Goal: Obtain resource: Obtain resource

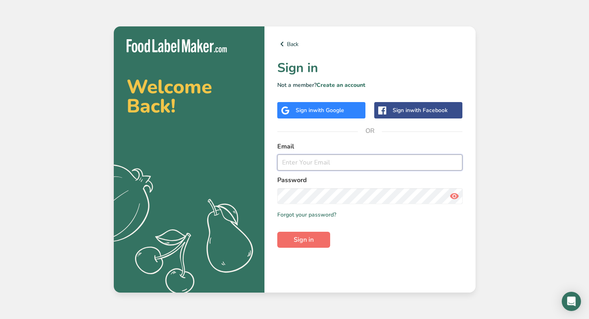
type input "[EMAIL_ADDRESS][DOMAIN_NAME]"
click at [301, 242] on span "Sign in" at bounding box center [304, 240] width 20 height 10
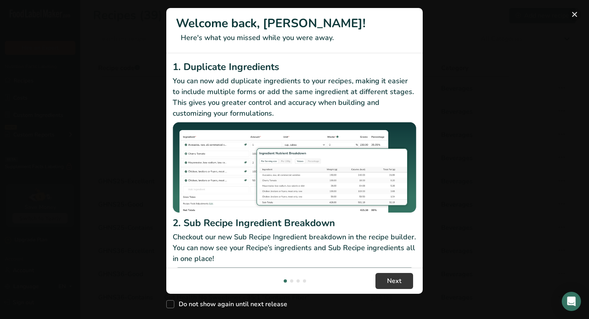
click at [575, 16] on button "New Features" at bounding box center [574, 14] width 13 height 13
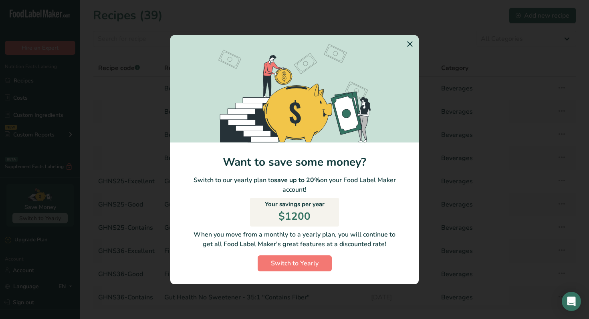
click at [411, 44] on icon "Switch to Yearly Modal" at bounding box center [410, 44] width 10 height 14
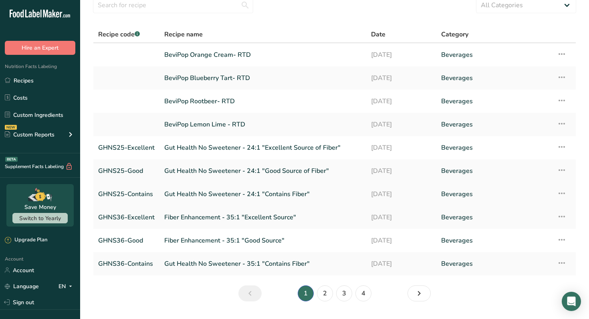
scroll to position [54, 0]
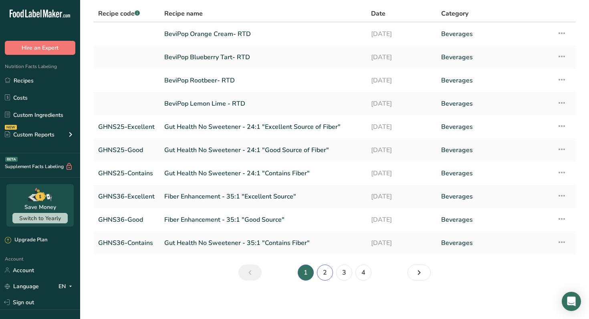
click at [324, 273] on link "2" at bounding box center [325, 273] width 16 height 16
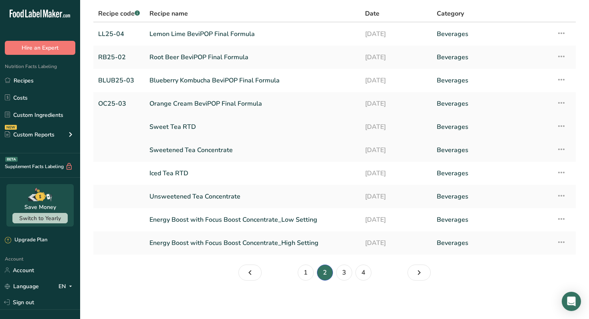
click at [187, 126] on link "Sweet Tea RTD" at bounding box center [252, 127] width 206 height 17
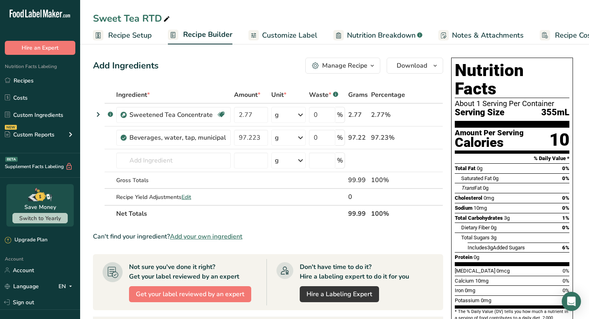
click at [299, 38] on span "Customize Label" at bounding box center [289, 35] width 55 height 11
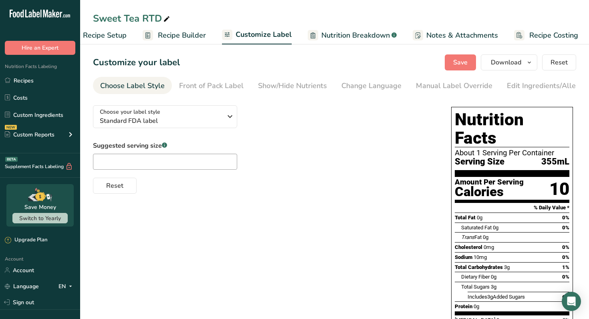
scroll to position [0, 27]
click at [229, 119] on icon "button" at bounding box center [230, 116] width 10 height 14
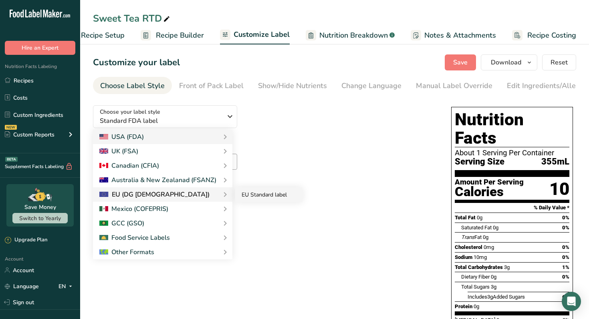
click at [250, 197] on link "EU Standard label" at bounding box center [268, 194] width 67 height 15
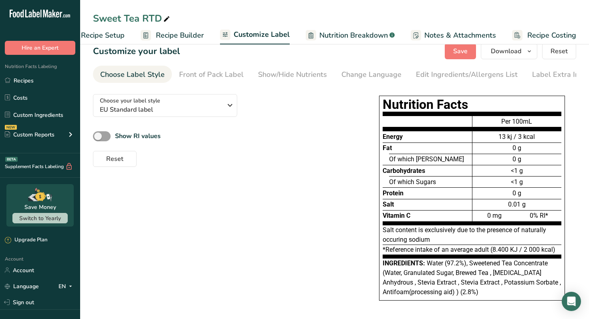
scroll to position [0, 0]
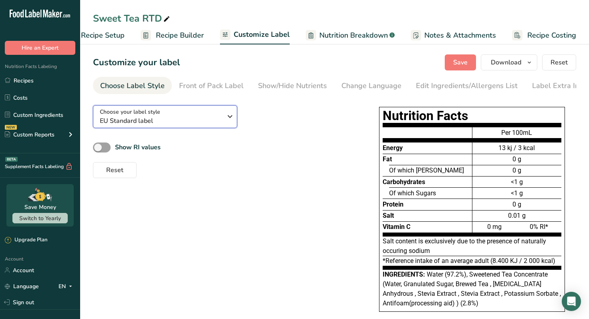
click at [229, 119] on icon "button" at bounding box center [230, 116] width 10 height 14
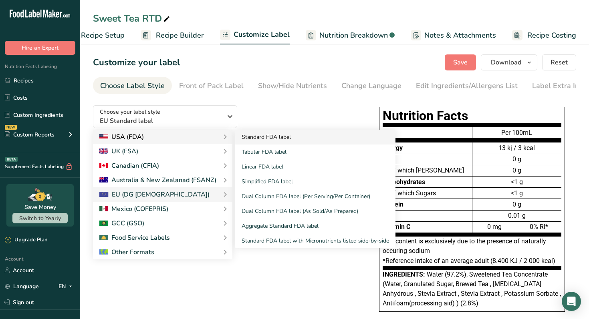
click at [250, 137] on link "Standard FDA label" at bounding box center [315, 137] width 160 height 15
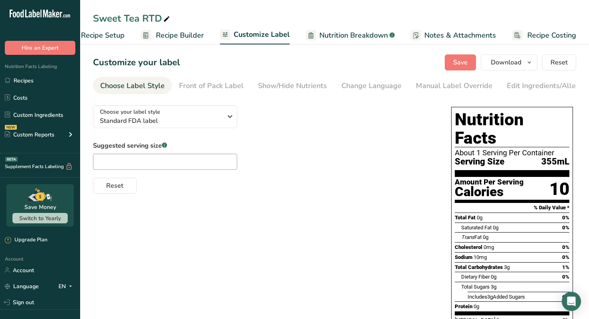
click at [113, 36] on span "Recipe Setup" at bounding box center [103, 35] width 44 height 11
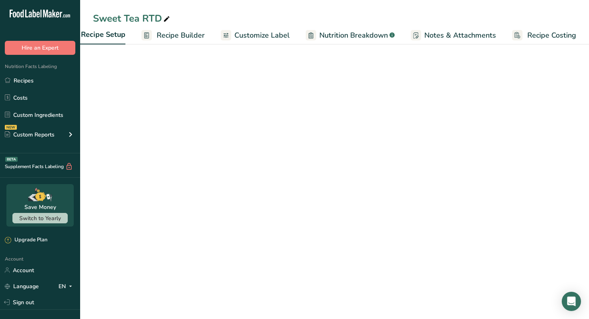
scroll to position [0, 3]
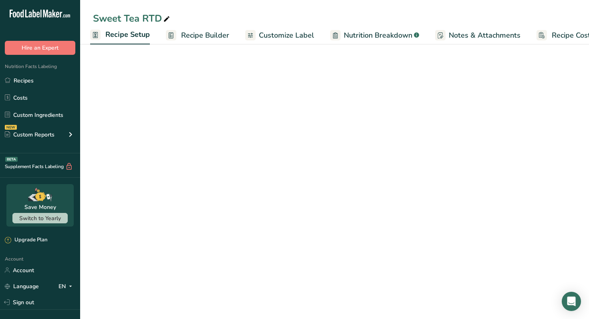
select select "17"
select select "22"
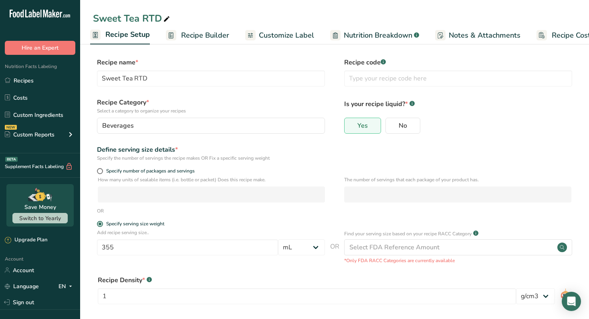
click at [217, 35] on span "Recipe Builder" at bounding box center [205, 35] width 48 height 11
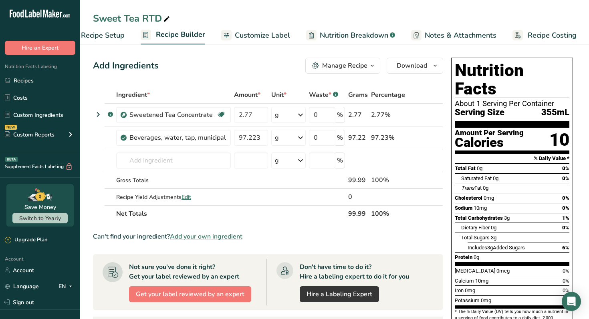
click at [279, 35] on span "Customize Label" at bounding box center [262, 35] width 55 height 11
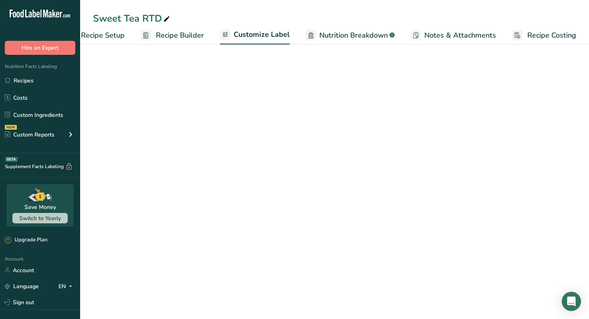
scroll to position [0, 27]
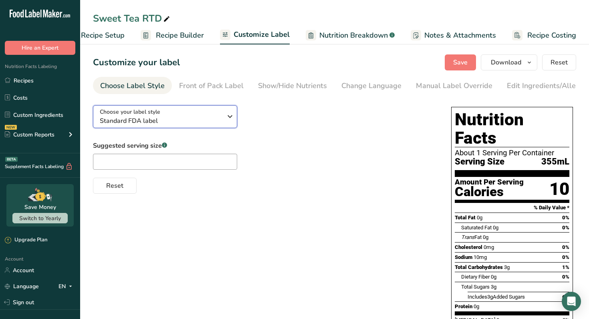
click at [227, 122] on icon "button" at bounding box center [230, 116] width 10 height 14
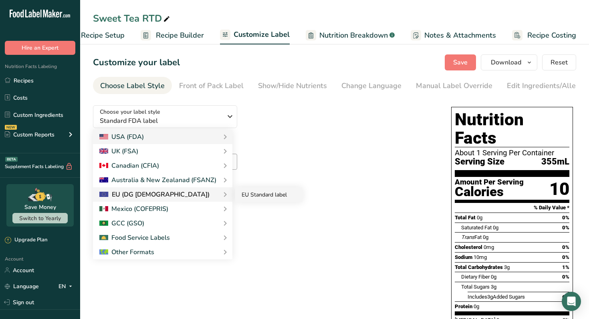
click at [246, 197] on link "EU Standard label" at bounding box center [268, 194] width 67 height 15
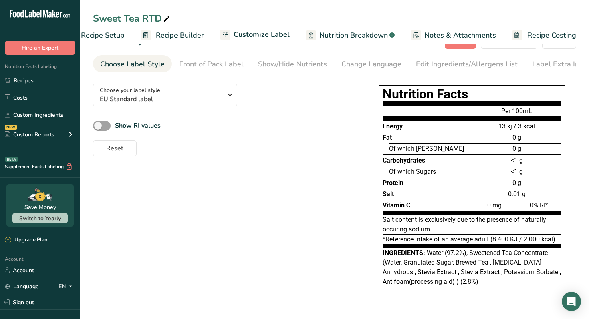
scroll to position [0, 0]
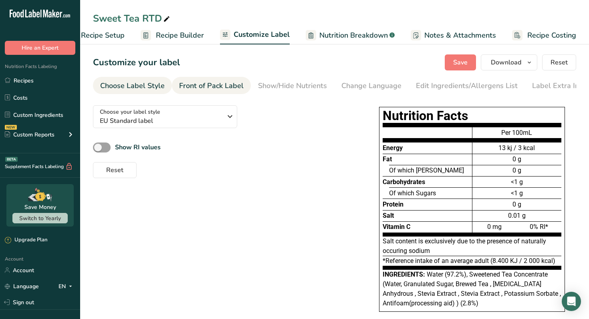
click at [228, 88] on div "Front of Pack Label" at bounding box center [211, 85] width 64 height 11
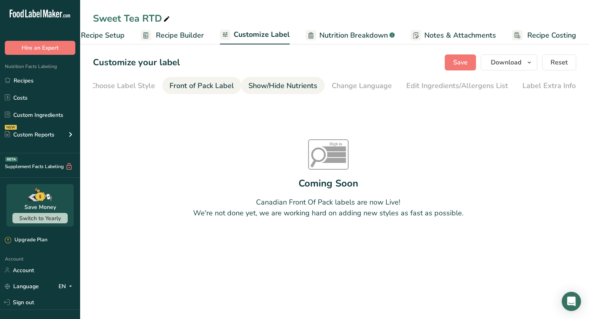
click at [296, 89] on div "Show/Hide Nutrients" at bounding box center [282, 85] width 69 height 11
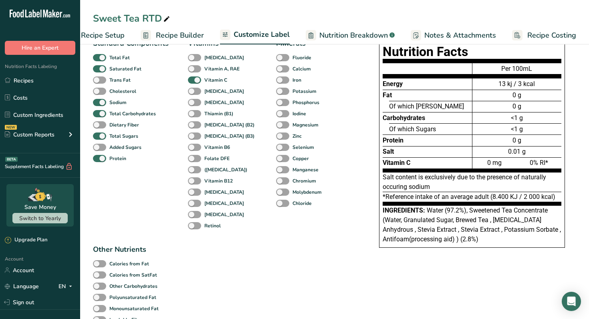
scroll to position [0, 0]
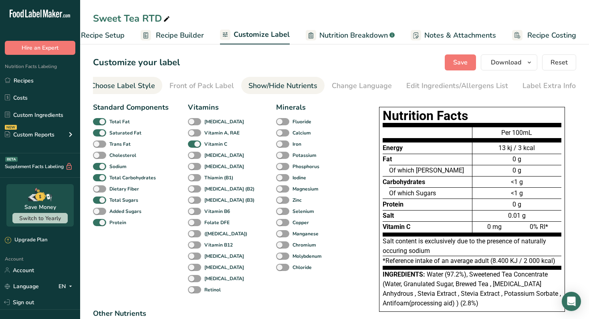
click at [141, 88] on div "Choose Label Style" at bounding box center [123, 85] width 64 height 11
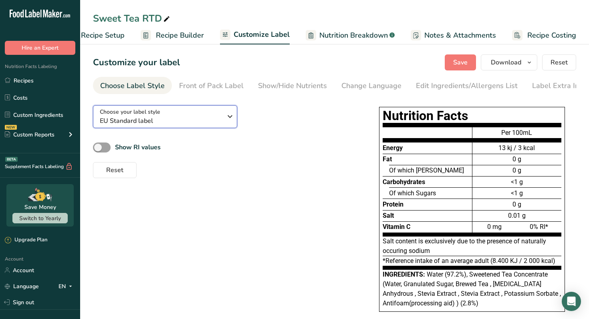
click at [229, 121] on icon "button" at bounding box center [230, 116] width 10 height 14
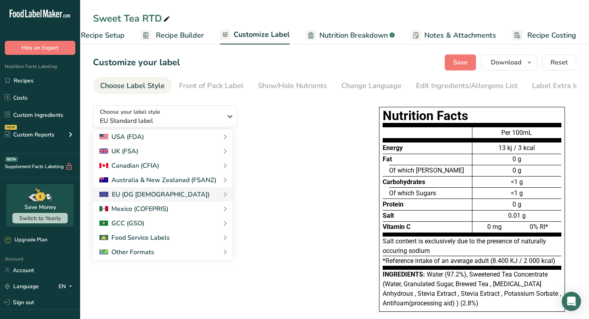
click at [315, 185] on div "Choose your label style EU Standard label USA (FDA) Standard FDA label Tabular …" at bounding box center [334, 213] width 483 height 229
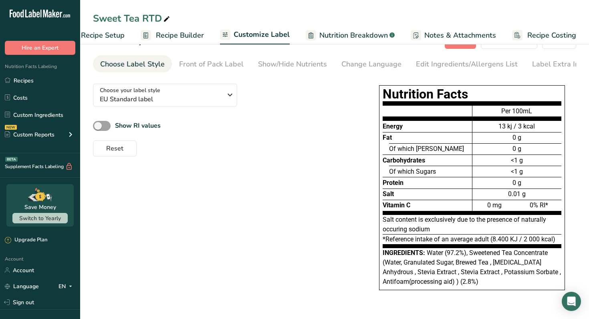
scroll to position [24, 0]
click at [558, 64] on div "Label Extra Info" at bounding box center [558, 64] width 53 height 11
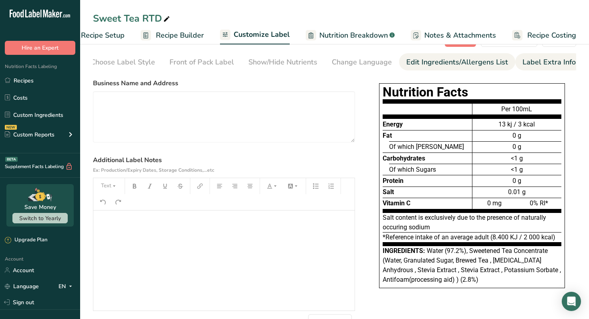
click at [482, 60] on div "Edit Ingredients/Allergens List" at bounding box center [457, 62] width 102 height 11
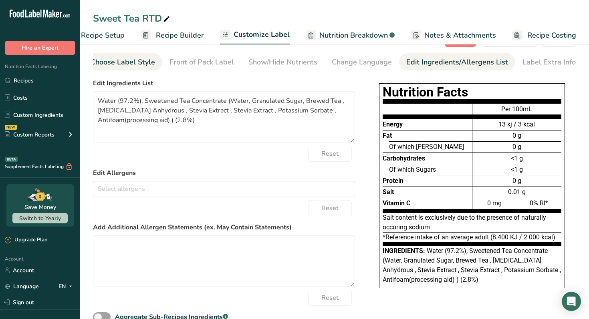
click at [122, 62] on div "Choose Label Style" at bounding box center [123, 62] width 64 height 11
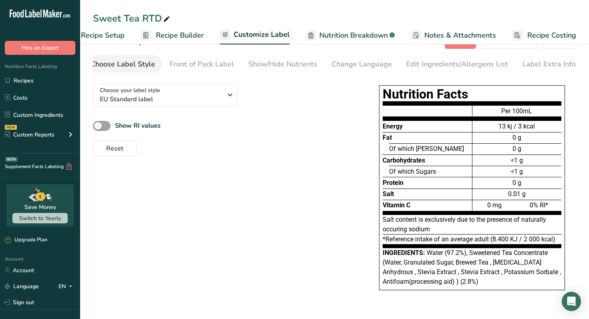
scroll to position [0, 0]
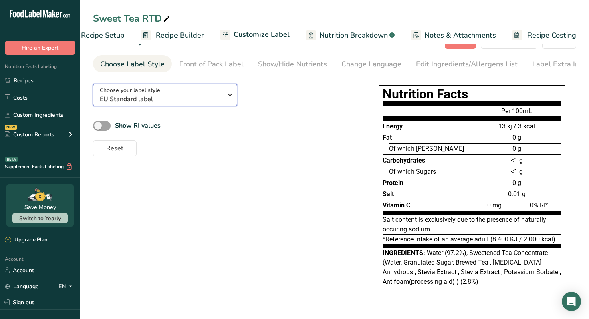
click at [169, 99] on span "EU Standard label" at bounding box center [161, 100] width 122 height 10
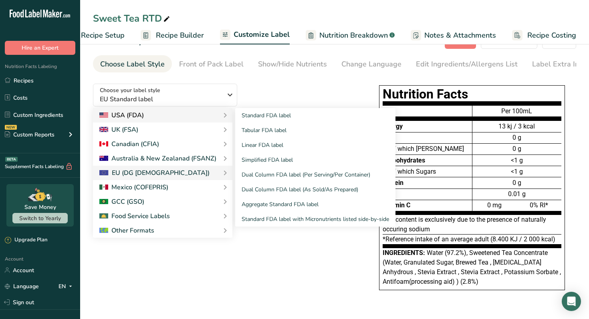
click at [166, 116] on div "USA (FDA)" at bounding box center [162, 116] width 127 height 10
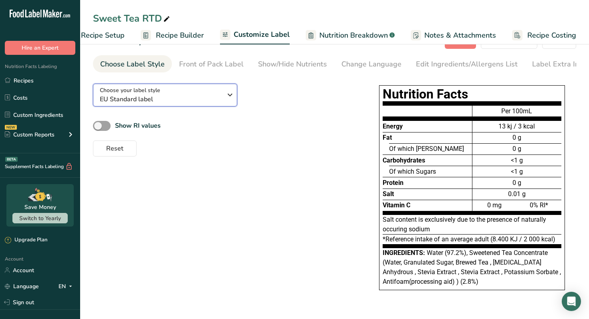
click at [183, 103] on span "EU Standard label" at bounding box center [161, 100] width 122 height 10
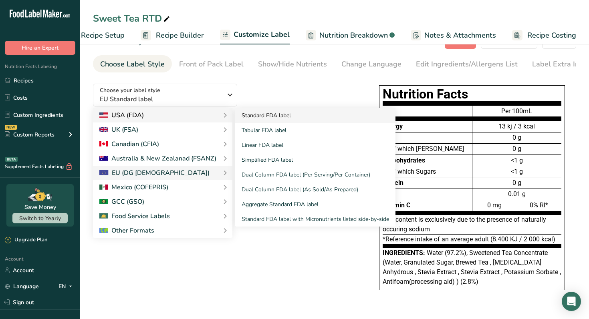
click at [259, 114] on link "Standard FDA label" at bounding box center [315, 115] width 160 height 15
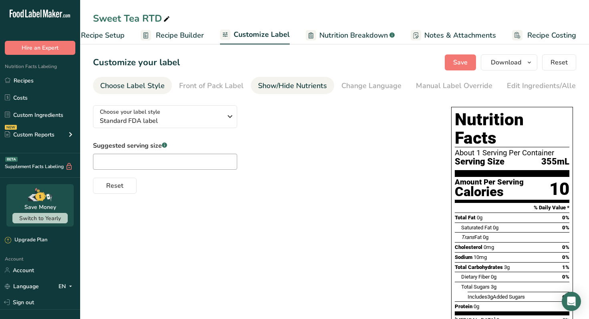
click at [309, 86] on div "Show/Hide Nutrients" at bounding box center [292, 85] width 69 height 11
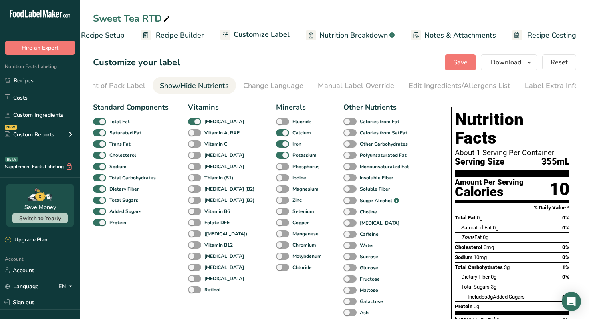
scroll to position [0, 99]
click at [462, 84] on div "Edit Ingredients/Allergens List" at bounding box center [459, 85] width 102 height 11
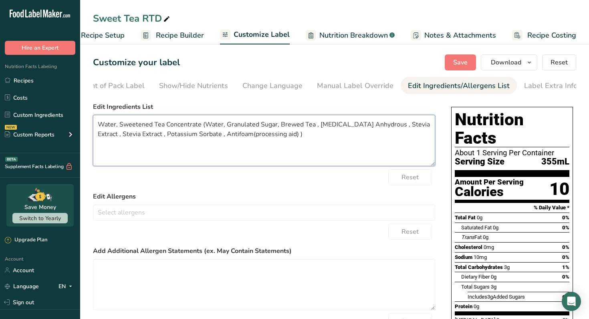
click at [119, 126] on textarea "Water, Sweetened Tea Concentrate (Water, Granulated Sugar, Brewed Tea , [MEDICA…" at bounding box center [264, 140] width 342 height 51
click at [295, 126] on textarea "Water, Sugar, Tea Essence, [MEDICAL_DATA], [MEDICAL_DATA], Stevia Extract and P…" at bounding box center [264, 140] width 342 height 51
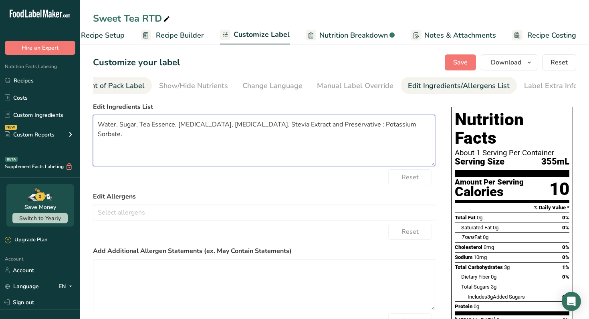
type textarea "Water, Sugar, Tea Essence, [MEDICAL_DATA], [MEDICAL_DATA], Stevia Extract and P…"
click at [123, 88] on div "Front of Pack Label" at bounding box center [112, 85] width 64 height 11
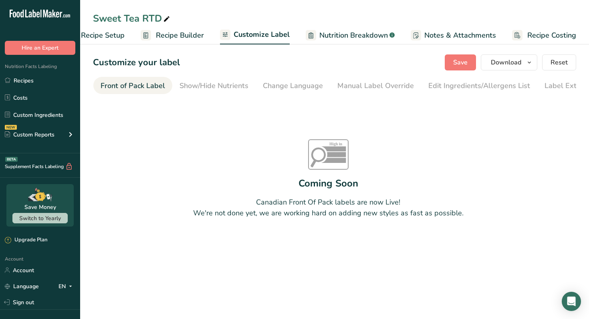
scroll to position [0, 78]
click at [129, 88] on div "Front of Pack Label" at bounding box center [133, 85] width 64 height 11
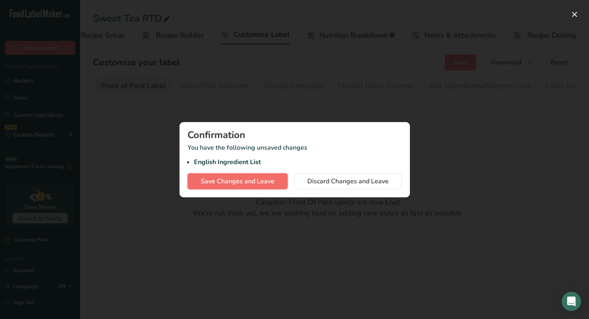
click at [266, 182] on span "Save Changes and Leave" at bounding box center [238, 182] width 74 height 10
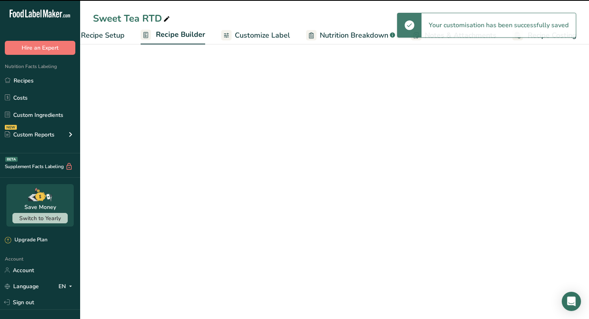
scroll to position [0, 27]
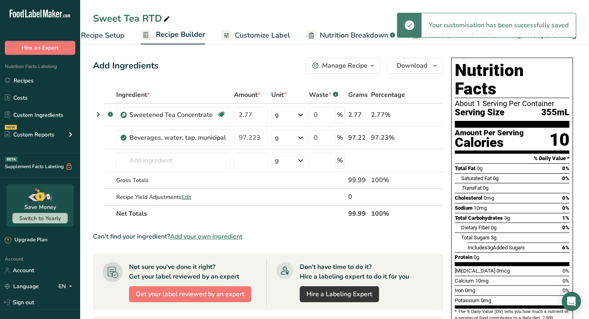
click at [280, 34] on span "Customize Label" at bounding box center [262, 35] width 55 height 11
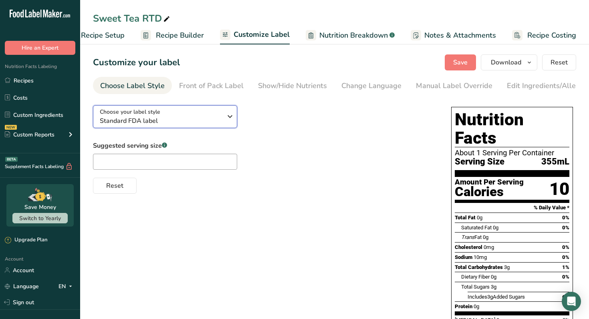
click at [207, 124] on span "Standard FDA label" at bounding box center [161, 121] width 122 height 10
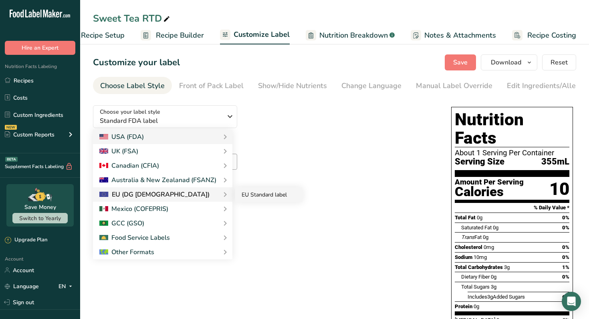
click at [253, 195] on link "EU Standard label" at bounding box center [268, 194] width 67 height 15
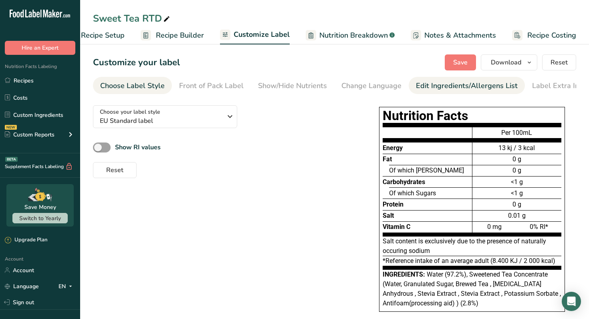
click at [453, 89] on div "Edit Ingredients/Allergens List" at bounding box center [467, 85] width 102 height 11
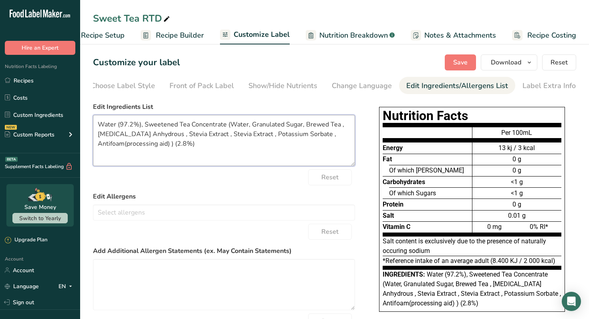
click at [116, 127] on textarea "Water (97.2%), Sweetened Tea Concentrate (Water, Granulated Sugar, Brewed Tea ,…" at bounding box center [224, 140] width 262 height 51
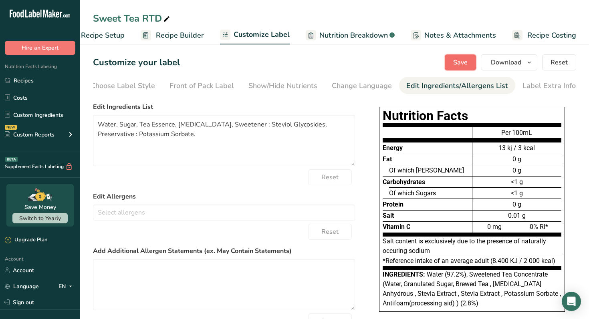
click at [461, 62] on span "Save" at bounding box center [460, 63] width 14 height 10
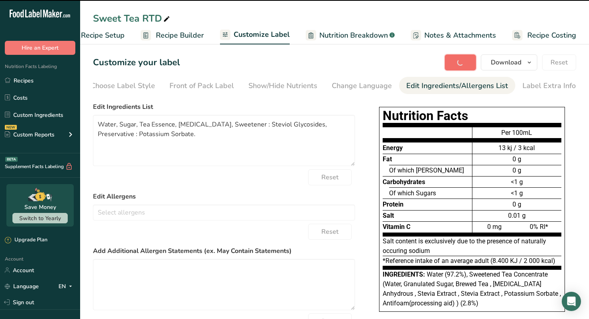
type textarea "Water, Sugar, Tea Essence, [MEDICAL_DATA], Sweetener : Steviol Glycosides, Pres…"
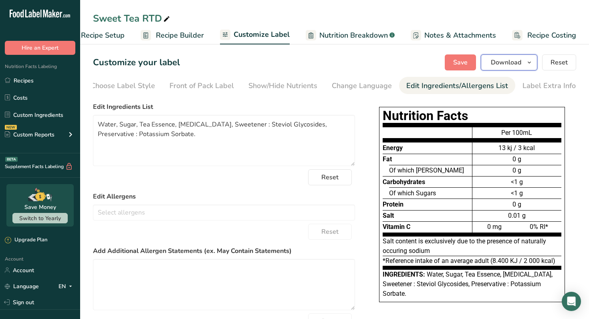
click at [503, 64] on span "Download" at bounding box center [506, 63] width 30 height 10
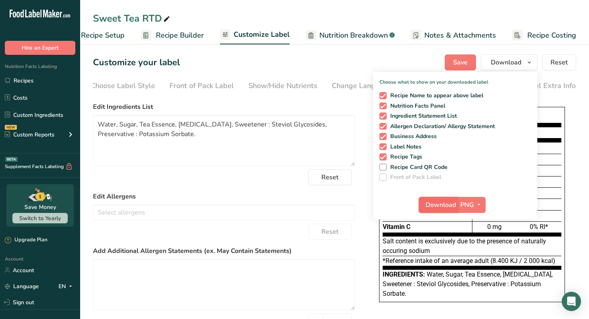
click at [448, 205] on span "Download" at bounding box center [440, 205] width 30 height 10
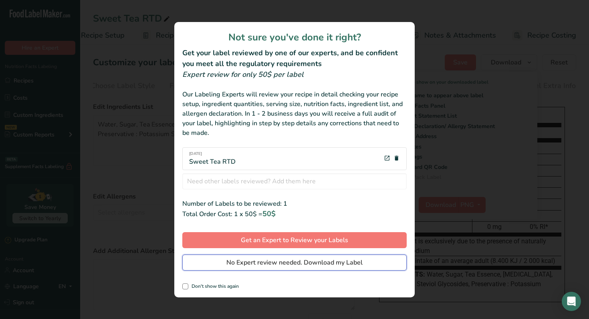
click at [335, 262] on span "No Expert review needed. Download my Label" at bounding box center [294, 263] width 136 height 10
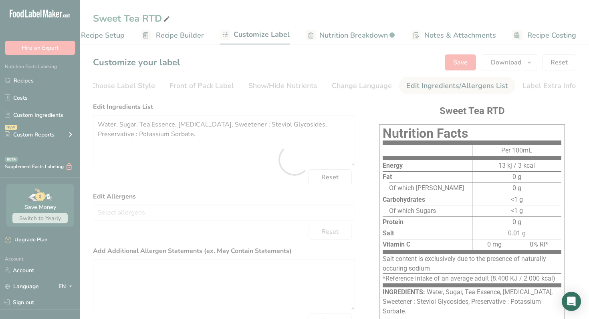
scroll to position [0, 0]
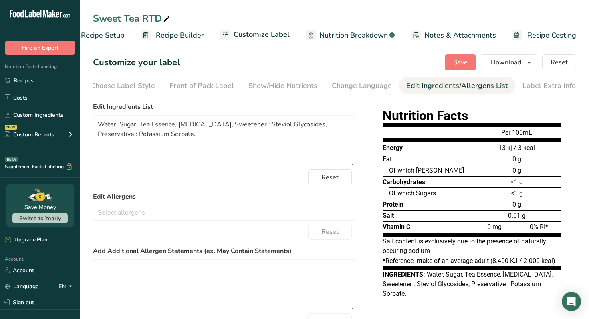
click at [168, 18] on icon at bounding box center [166, 19] width 7 height 11
type input "Sweet Tea"
click at [463, 60] on span "Save" at bounding box center [460, 63] width 14 height 10
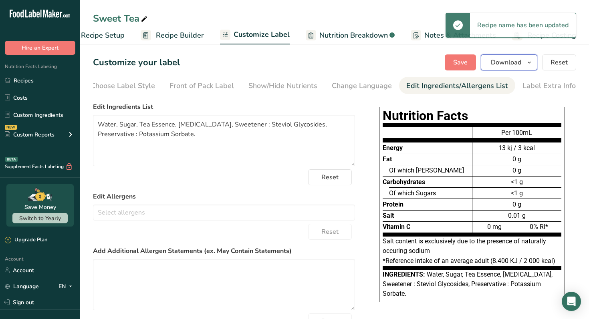
click at [520, 63] on span "Download" at bounding box center [506, 63] width 30 height 10
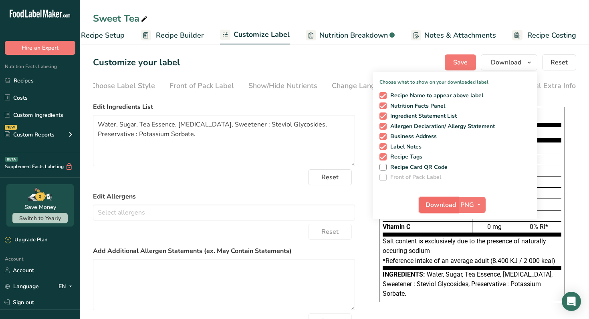
click at [452, 202] on span "Download" at bounding box center [440, 205] width 30 height 10
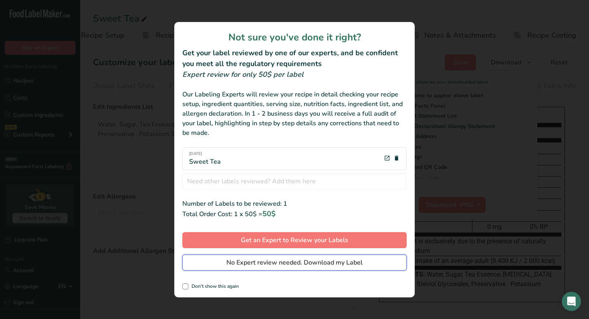
click at [344, 262] on span "No Expert review needed. Download my Label" at bounding box center [294, 263] width 136 height 10
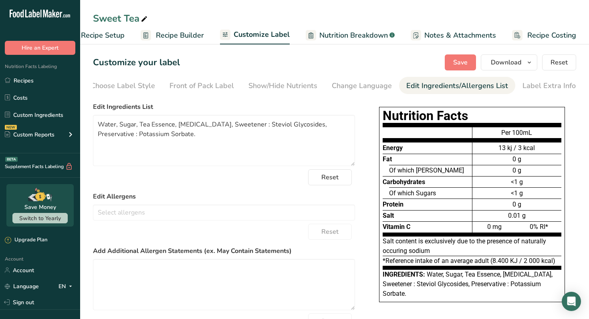
click at [431, 6] on div "Sweet Tea Recipe Setup Recipe Builder Customize Label Nutrition Breakdown .a-a{…" at bounding box center [334, 22] width 509 height 44
click at [530, 87] on div "Label Extra Info" at bounding box center [548, 85] width 53 height 11
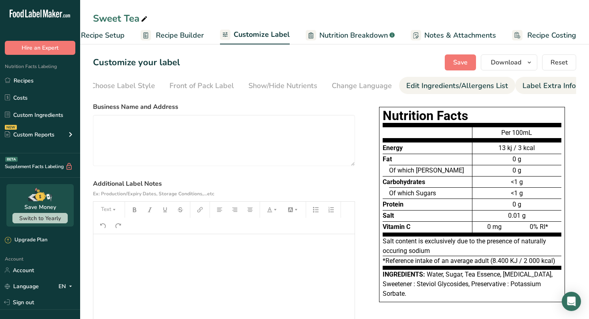
click at [477, 86] on div "Edit Ingredients/Allergens List" at bounding box center [457, 85] width 102 height 11
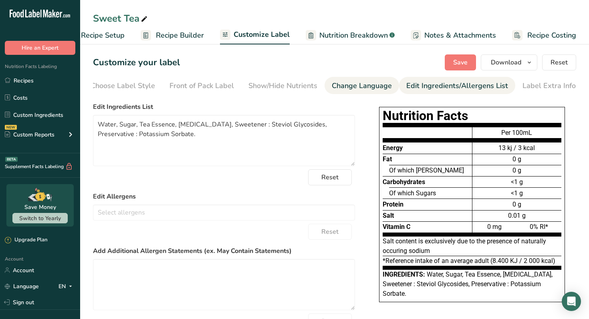
click at [368, 87] on div "Change Language" at bounding box center [362, 85] width 60 height 11
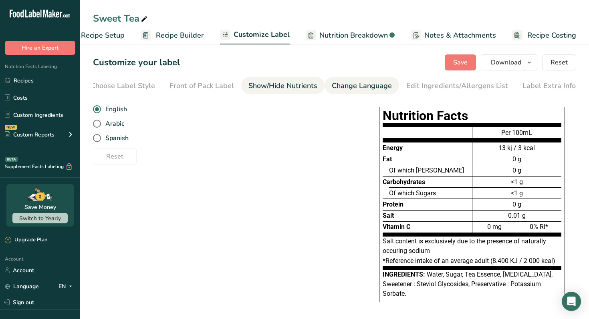
click at [302, 83] on div "Show/Hide Nutrients" at bounding box center [282, 85] width 69 height 11
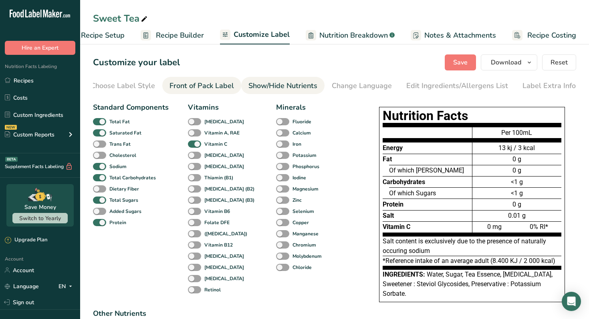
click at [214, 85] on div "Front of Pack Label" at bounding box center [201, 85] width 64 height 11
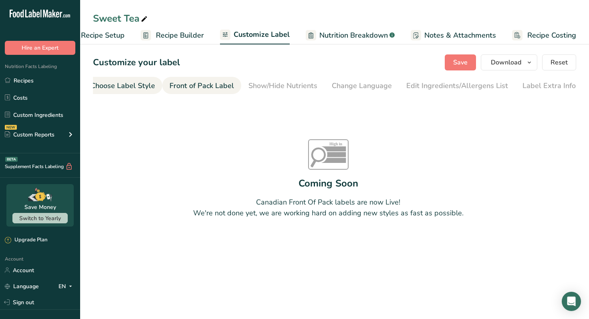
click at [139, 85] on div "Choose Label Style" at bounding box center [123, 85] width 64 height 11
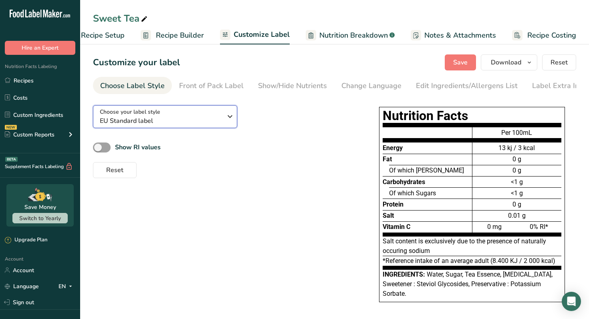
click at [192, 120] on span "EU Standard label" at bounding box center [161, 121] width 122 height 10
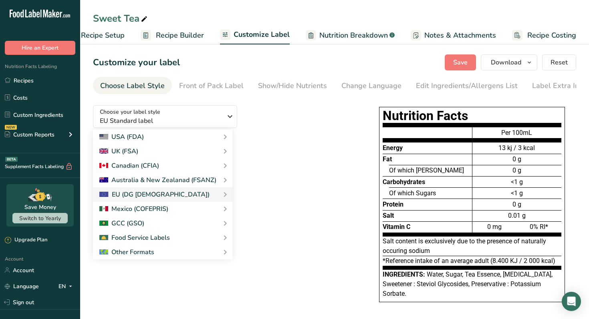
click at [287, 114] on div "Choose your label style EU Standard label USA (FDA) Standard FDA label Tabular …" at bounding box center [224, 138] width 262 height 79
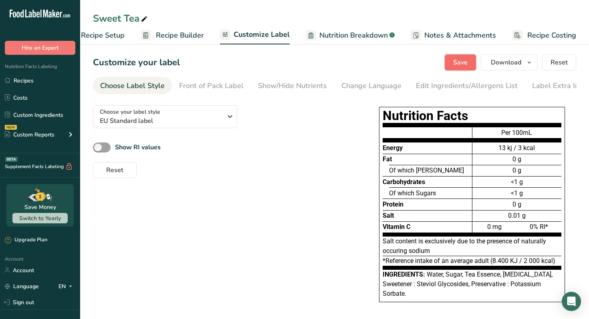
click at [463, 62] on span "Save" at bounding box center [460, 63] width 14 height 10
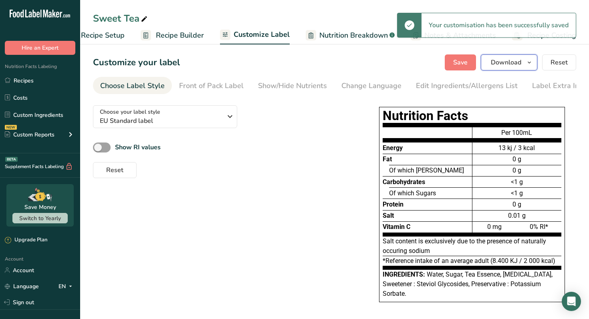
click at [503, 65] on span "Download" at bounding box center [506, 63] width 30 height 10
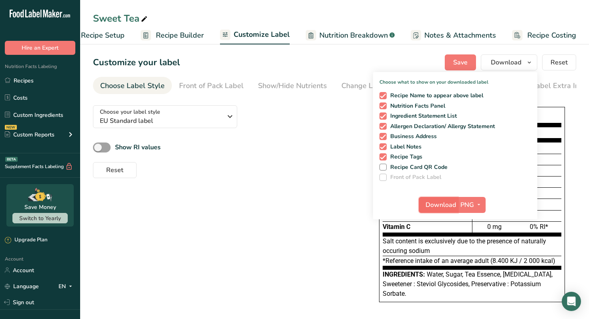
click at [449, 207] on span "Download" at bounding box center [440, 205] width 30 height 10
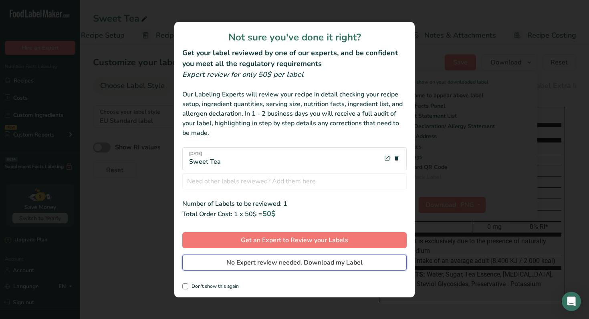
click at [330, 262] on span "No Expert review needed. Download my Label" at bounding box center [294, 263] width 136 height 10
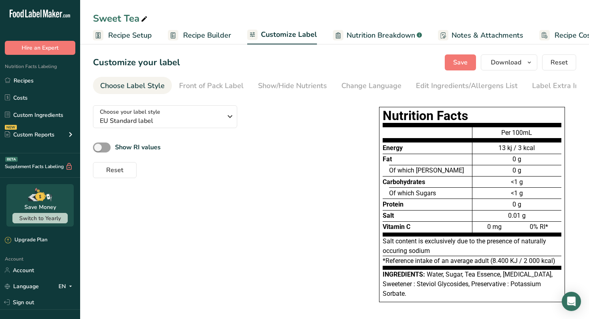
scroll to position [0, 27]
